Goal: Task Accomplishment & Management: Complete application form

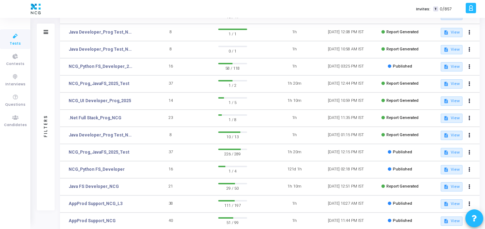
scroll to position [95, 0]
click at [101, 152] on link "NCG_Prog_JavaFS_2025_Test" at bounding box center [99, 152] width 61 height 6
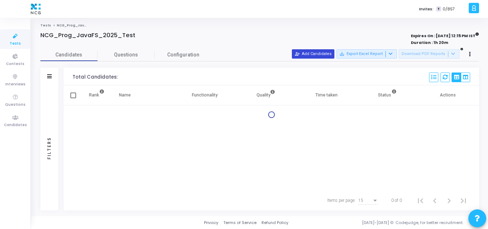
click at [300, 56] on mat-icon "person_add_alt" at bounding box center [297, 53] width 5 height 5
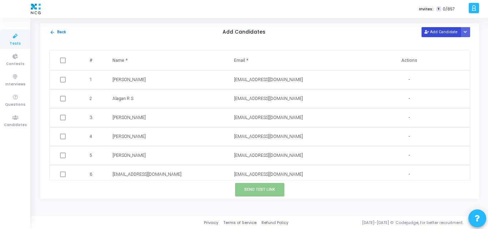
click at [431, 33] on button "Add Candidate" at bounding box center [441, 32] width 39 height 10
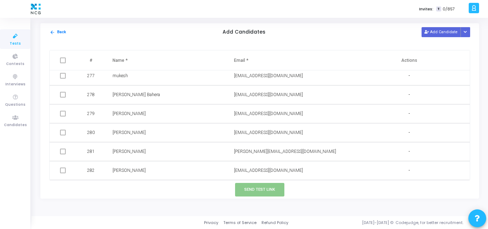
scroll to position [5383, 0]
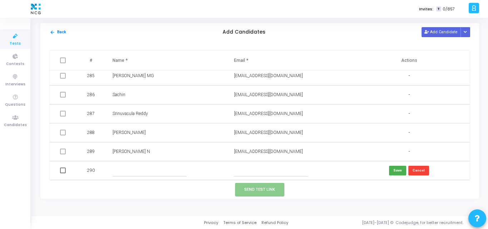
paste input "[PERSON_NAME] H S"
click at [150, 168] on input "text" at bounding box center [150, 171] width 74 height 12
type input "[PERSON_NAME] H S"
paste input "[EMAIL_ADDRESS][DOMAIN_NAME]"
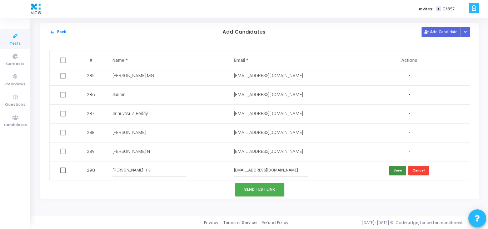
type input "[EMAIL_ADDRESS][DOMAIN_NAME]"
click at [401, 168] on button "Save" at bounding box center [397, 171] width 17 height 10
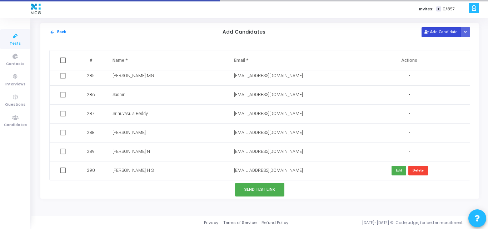
click at [444, 28] on button "Add Candidate" at bounding box center [441, 32] width 39 height 10
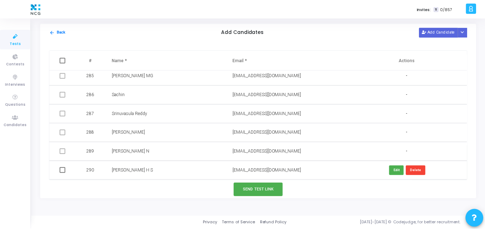
scroll to position [5402, 0]
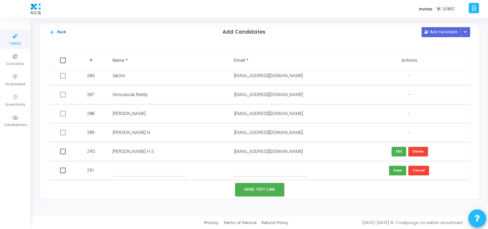
click at [135, 174] on input "text" at bounding box center [150, 171] width 74 height 12
paste input "[PERSON_NAME]"
type input "[PERSON_NAME]"
paste input "[EMAIL_ADDRESS][DOMAIN_NAME]"
type input "[EMAIL_ADDRESS][DOMAIN_NAME]"
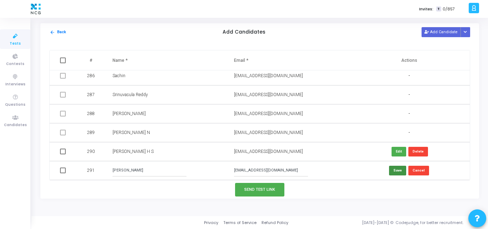
click at [398, 172] on button "Save" at bounding box center [397, 171] width 17 height 10
click at [63, 153] on span at bounding box center [63, 152] width 6 height 6
click at [63, 154] on input "checkbox" at bounding box center [63, 154] width 0 height 0
checkbox input "true"
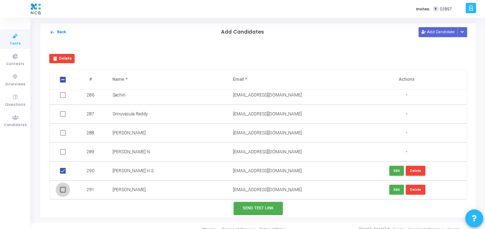
click at [61, 187] on span at bounding box center [63, 190] width 6 height 6
click at [63, 193] on input "checkbox" at bounding box center [63, 193] width 0 height 0
checkbox input "true"
click at [248, 211] on button "Send Test Link" at bounding box center [258, 208] width 49 height 13
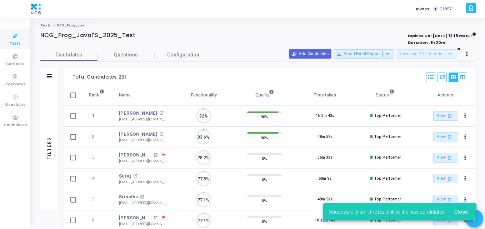
scroll to position [0, 0]
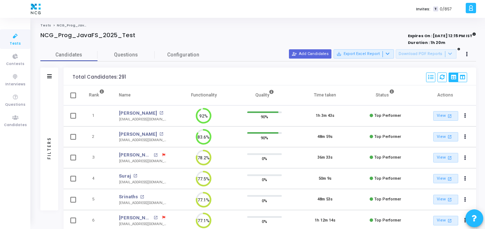
click at [192, 132] on icon "83.6%" at bounding box center [201, 137] width 21 height 19
click at [197, 58] on span "Configuration" at bounding box center [183, 55] width 32 height 8
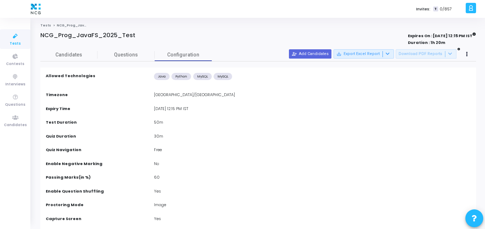
click at [68, 49] on link "Candidates" at bounding box center [68, 55] width 57 height 13
